Goal: Check status: Check status

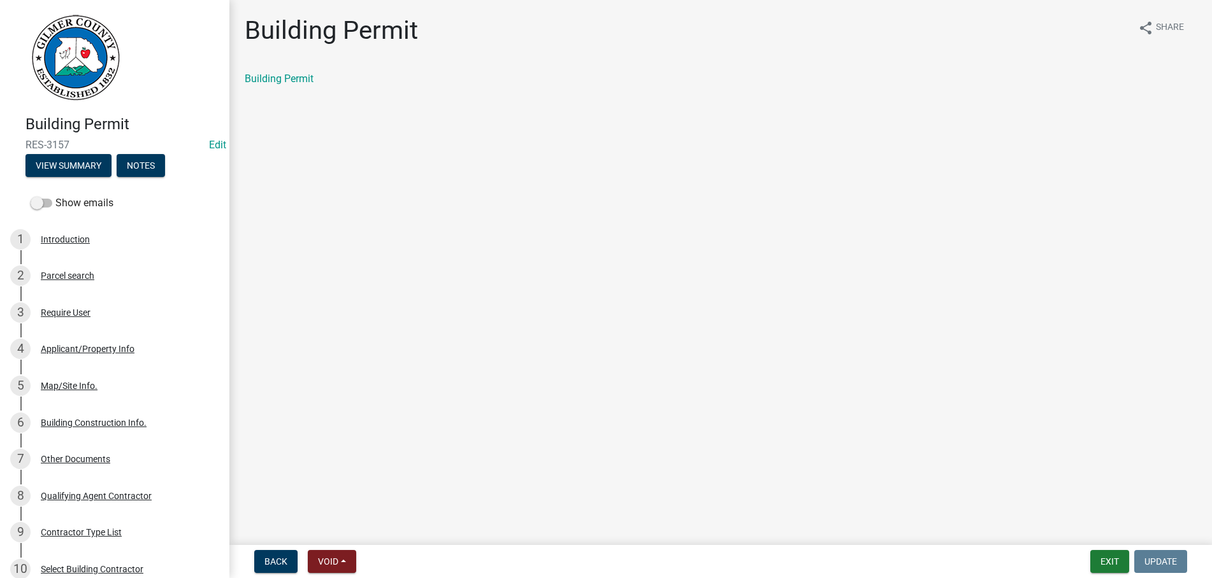
scroll to position [455, 0]
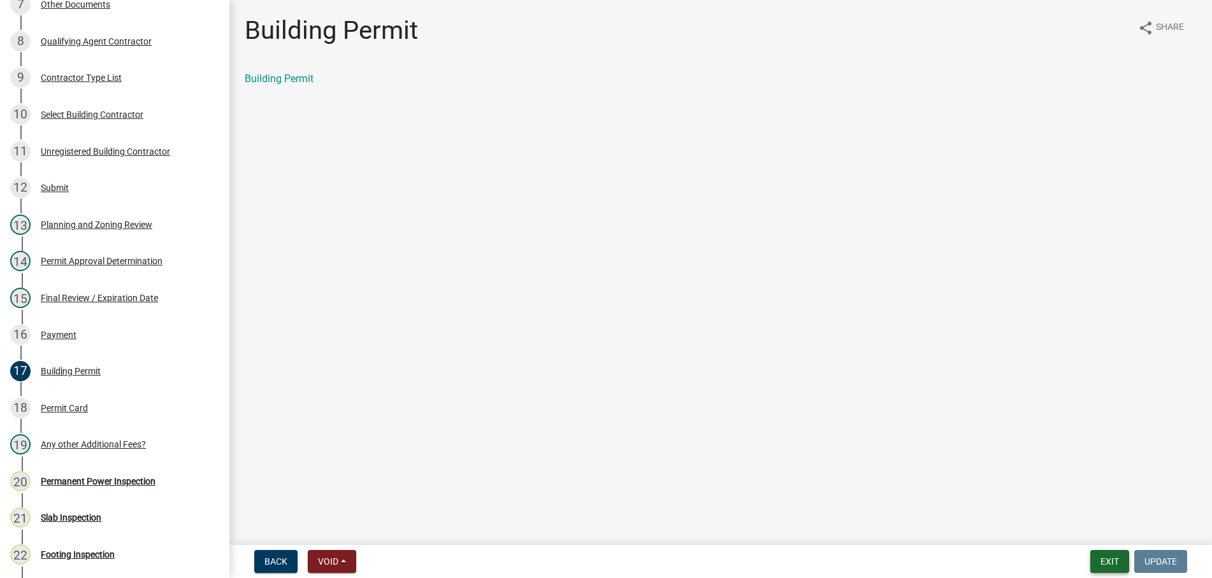
click at [1113, 555] on button "Exit" at bounding box center [1109, 561] width 39 height 23
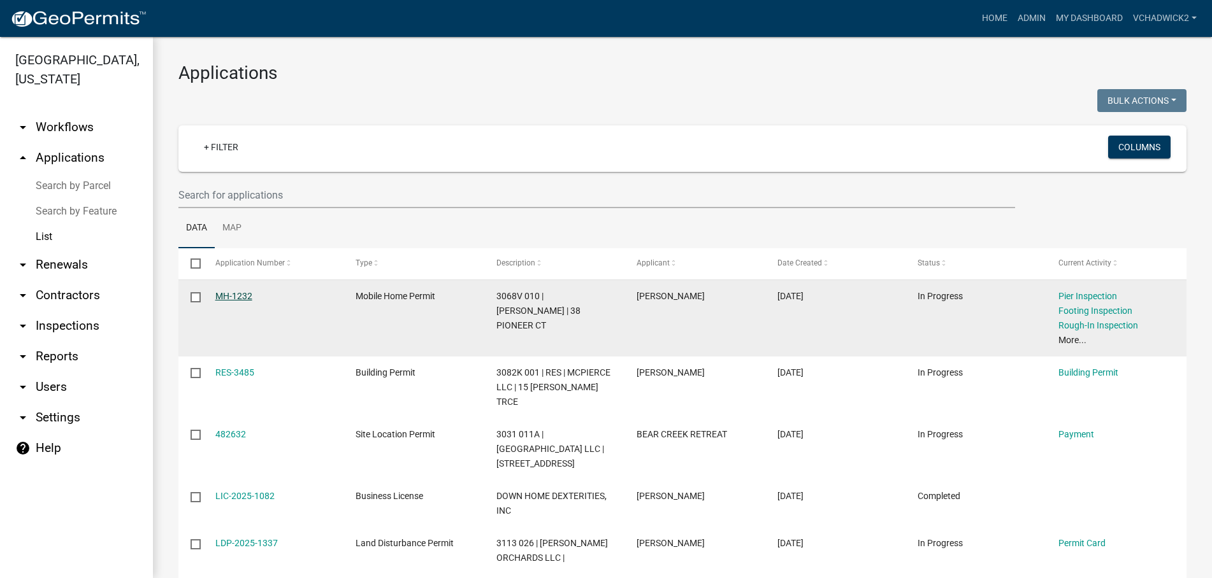
click at [229, 294] on link "MH-1232" at bounding box center [233, 296] width 37 height 10
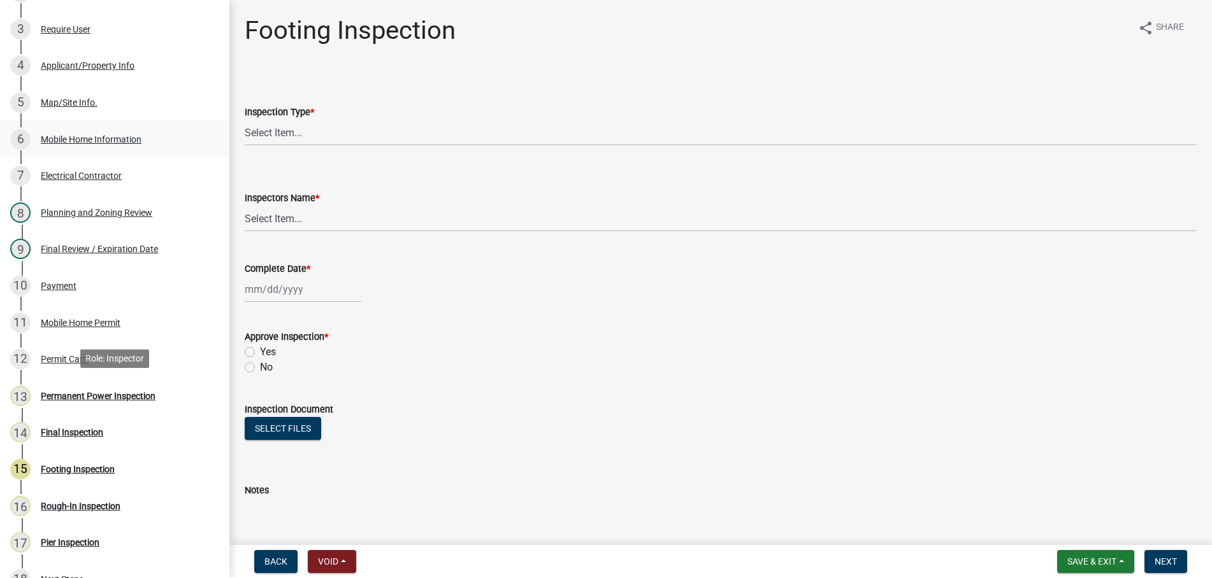
scroll to position [260, 0]
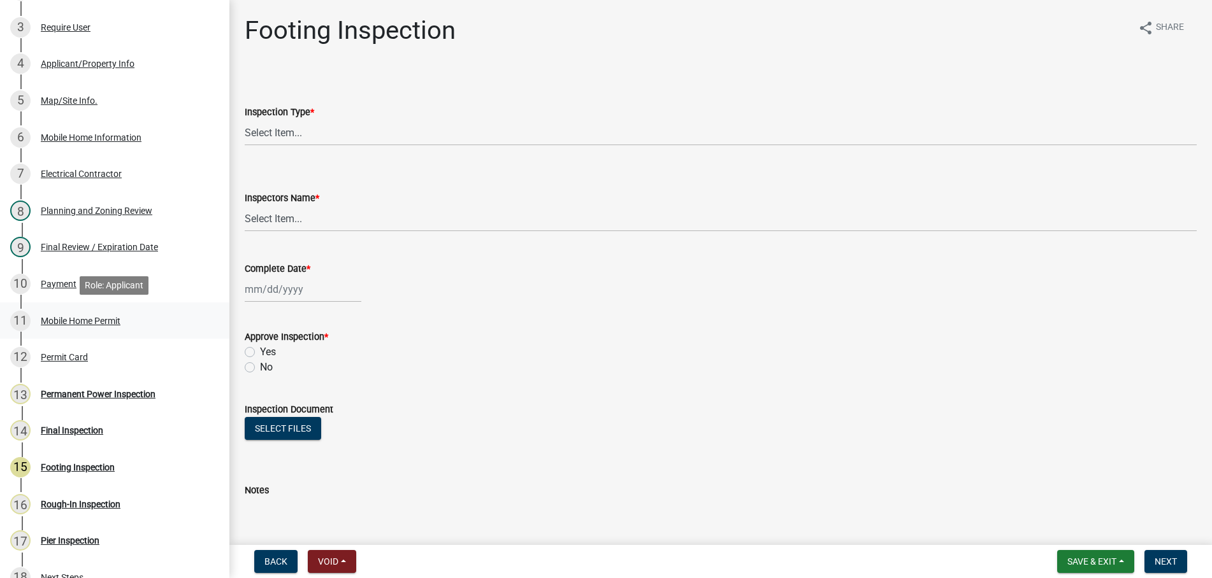
click at [78, 317] on div "Mobile Home Permit" at bounding box center [81, 321] width 80 height 9
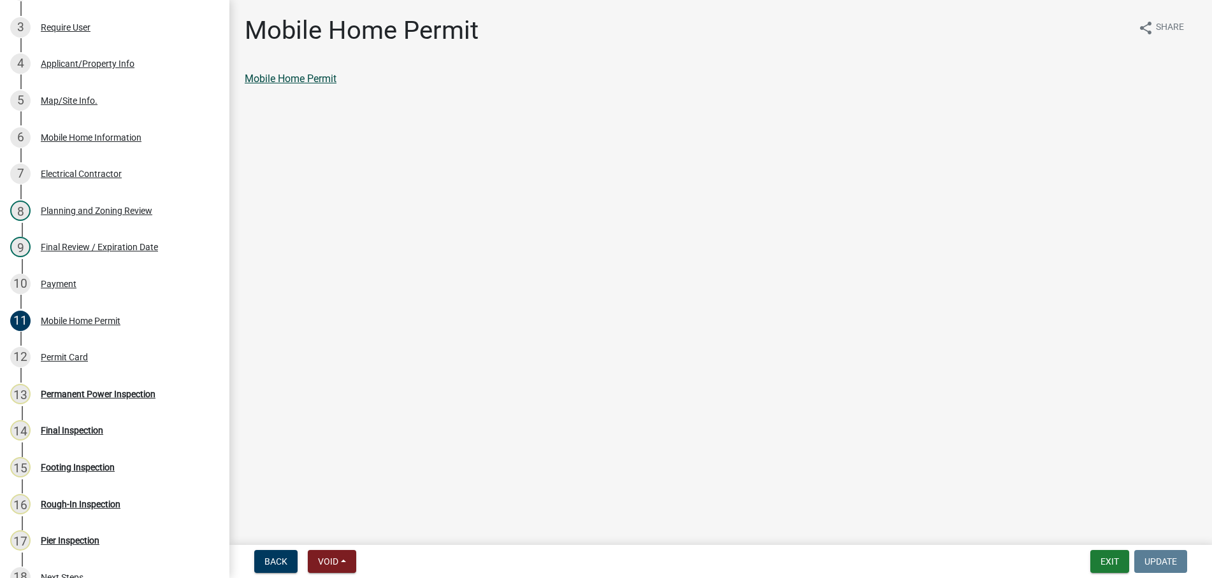
click at [299, 79] on link "Mobile Home Permit" at bounding box center [291, 79] width 92 height 12
click at [1107, 556] on button "Exit" at bounding box center [1109, 561] width 39 height 23
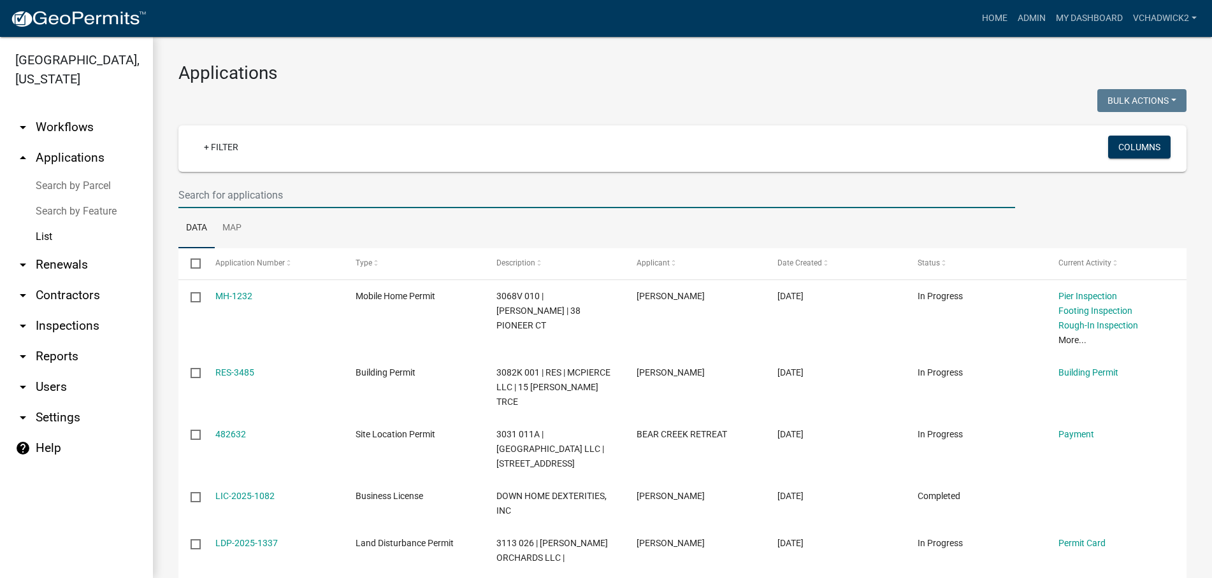
click at [196, 195] on input "text" at bounding box center [596, 195] width 836 height 26
paste input "[PERSON_NAME]"
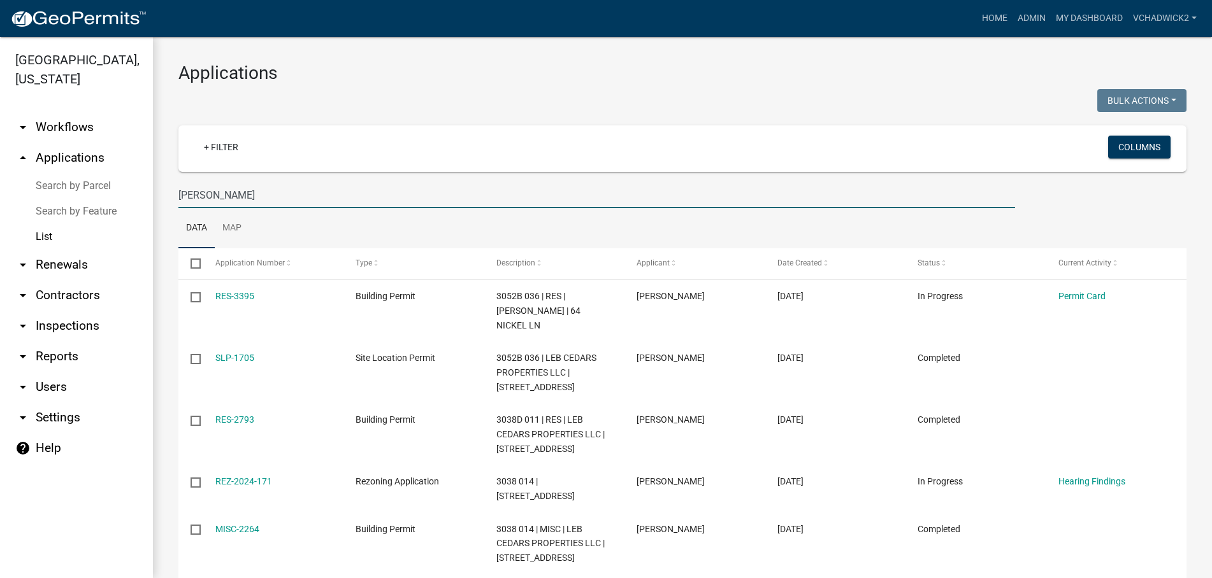
type input "[PERSON_NAME]"
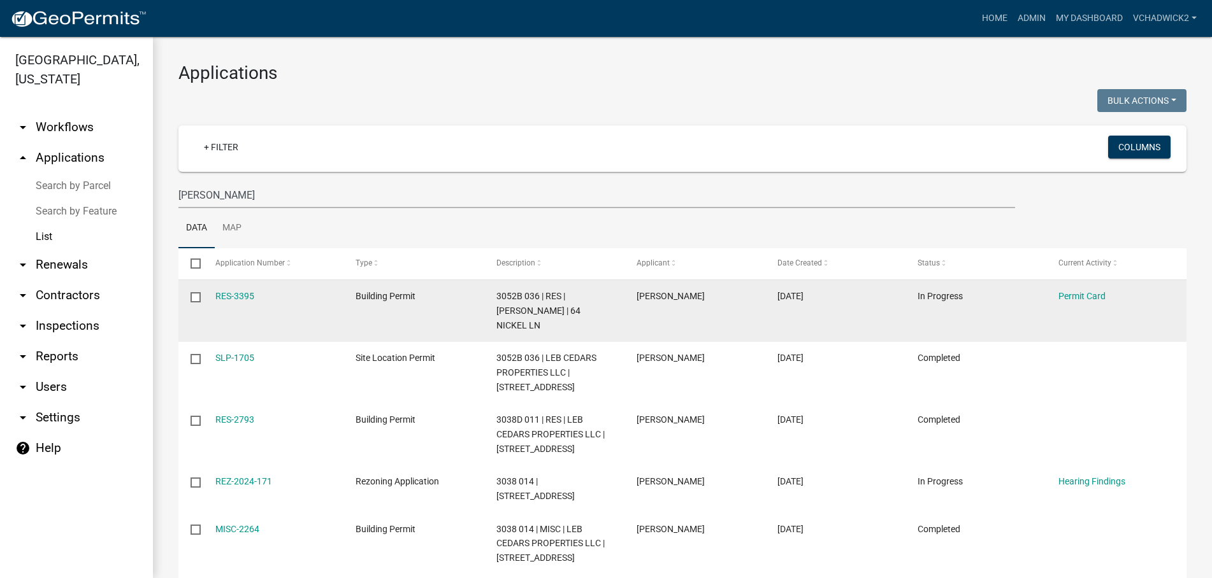
click at [233, 288] on datatable-body-cell "RES-3395" at bounding box center [273, 311] width 141 height 62
click at [233, 296] on link "RES-3395" at bounding box center [234, 296] width 39 height 10
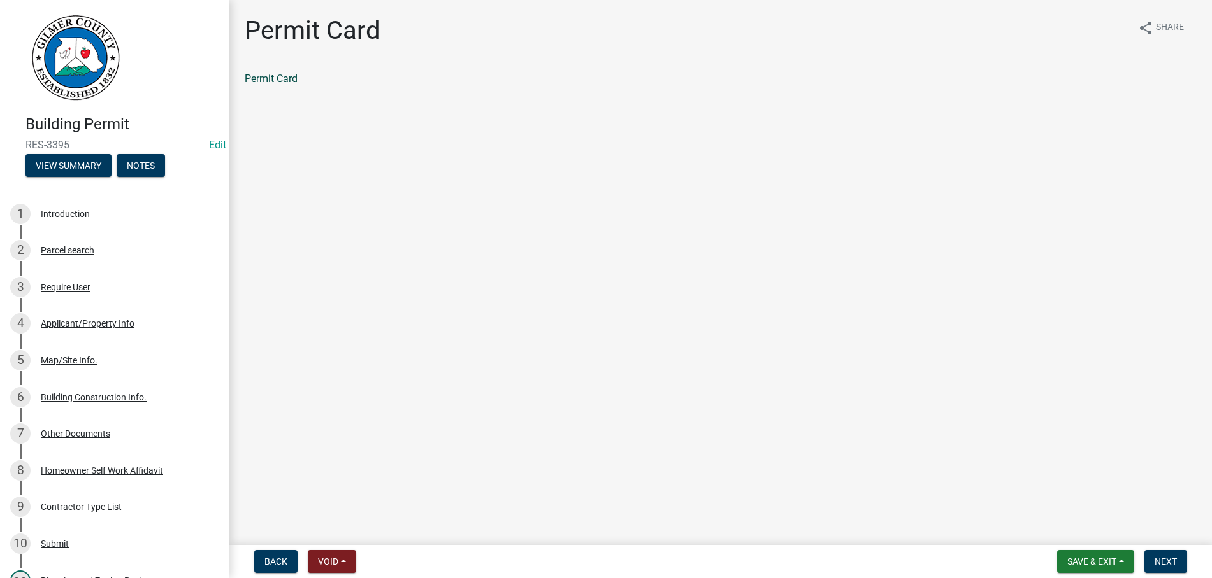
click at [268, 80] on link "Permit Card" at bounding box center [271, 79] width 53 height 12
click at [1080, 559] on span "Save & Exit" at bounding box center [1091, 562] width 49 height 10
click at [1057, 526] on button "Save & Exit" at bounding box center [1083, 528] width 102 height 31
